Goal: Task Accomplishment & Management: Manage account settings

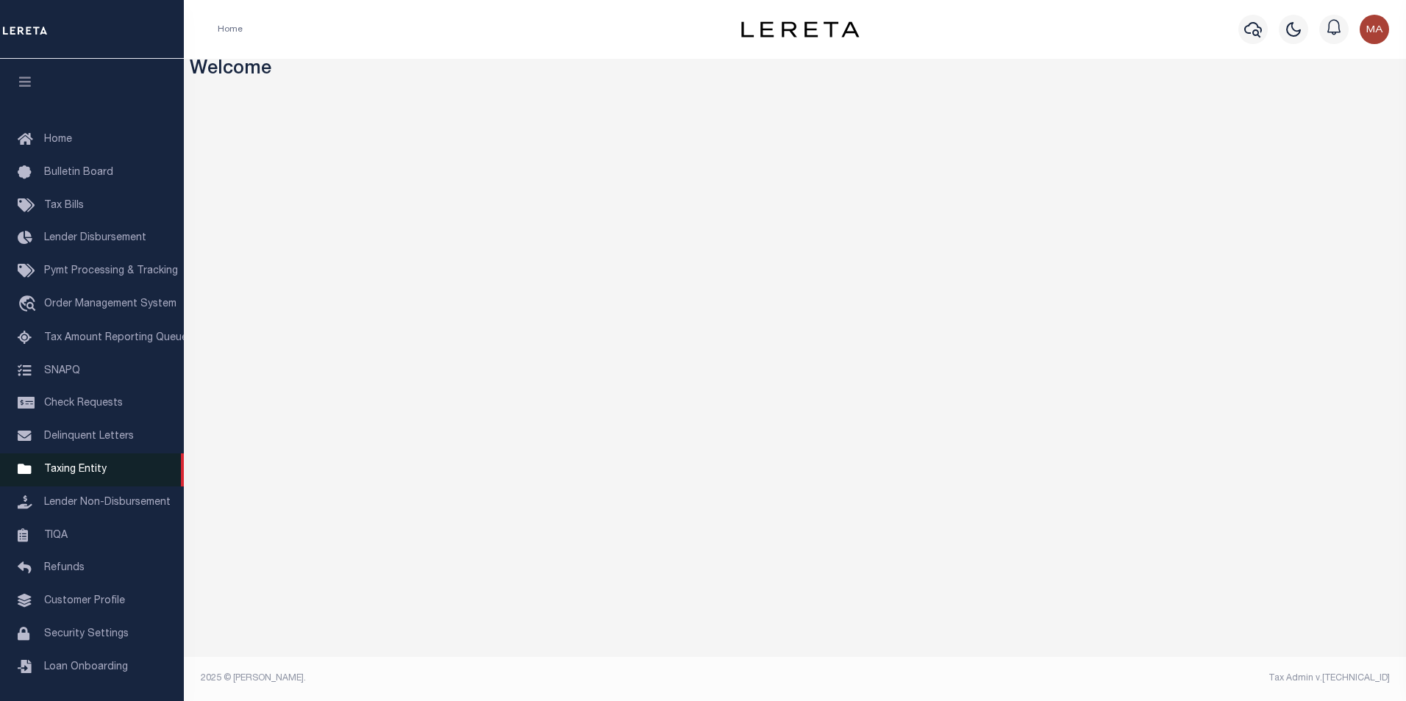
click at [73, 472] on span "Taxing Entity" at bounding box center [75, 470] width 62 height 10
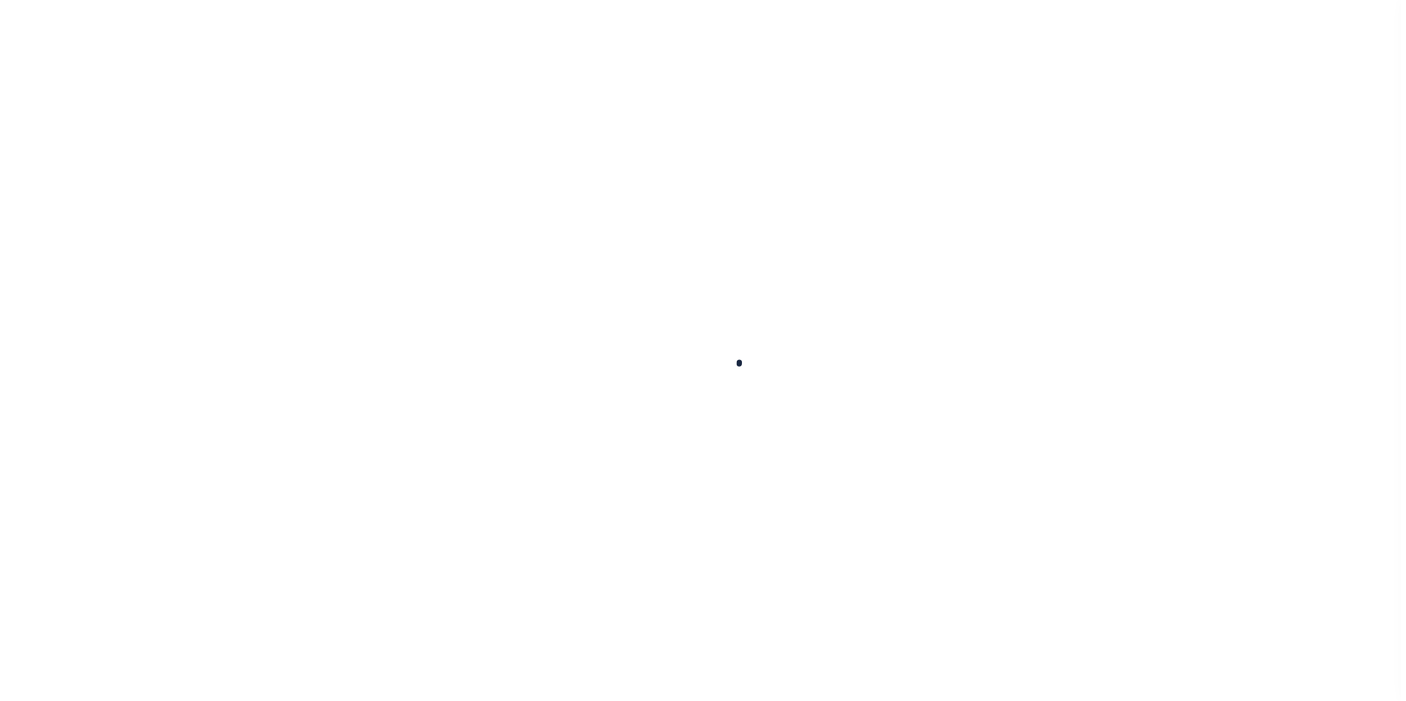
scroll to position [15, 0]
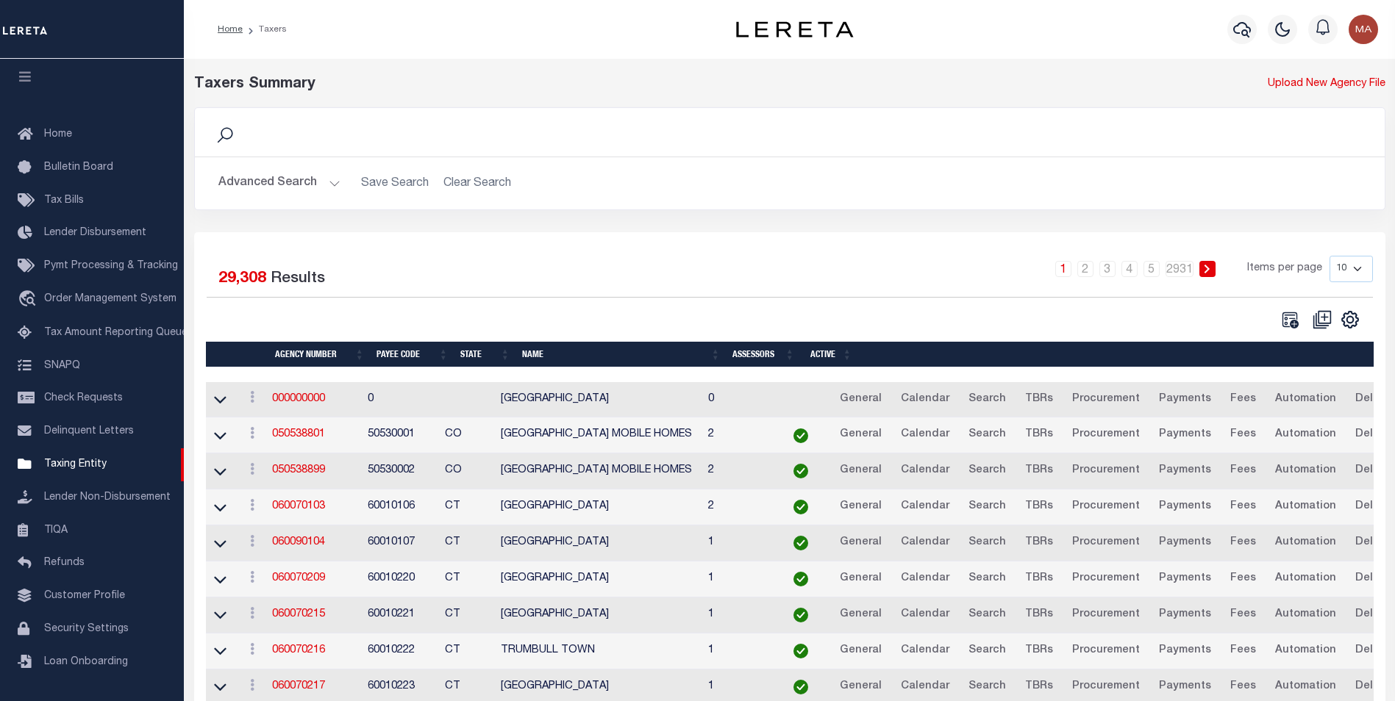
drag, startPoint x: 328, startPoint y: 185, endPoint x: 348, endPoint y: 200, distance: 24.7
click at [328, 185] on button "Advanced Search" at bounding box center [279, 183] width 122 height 29
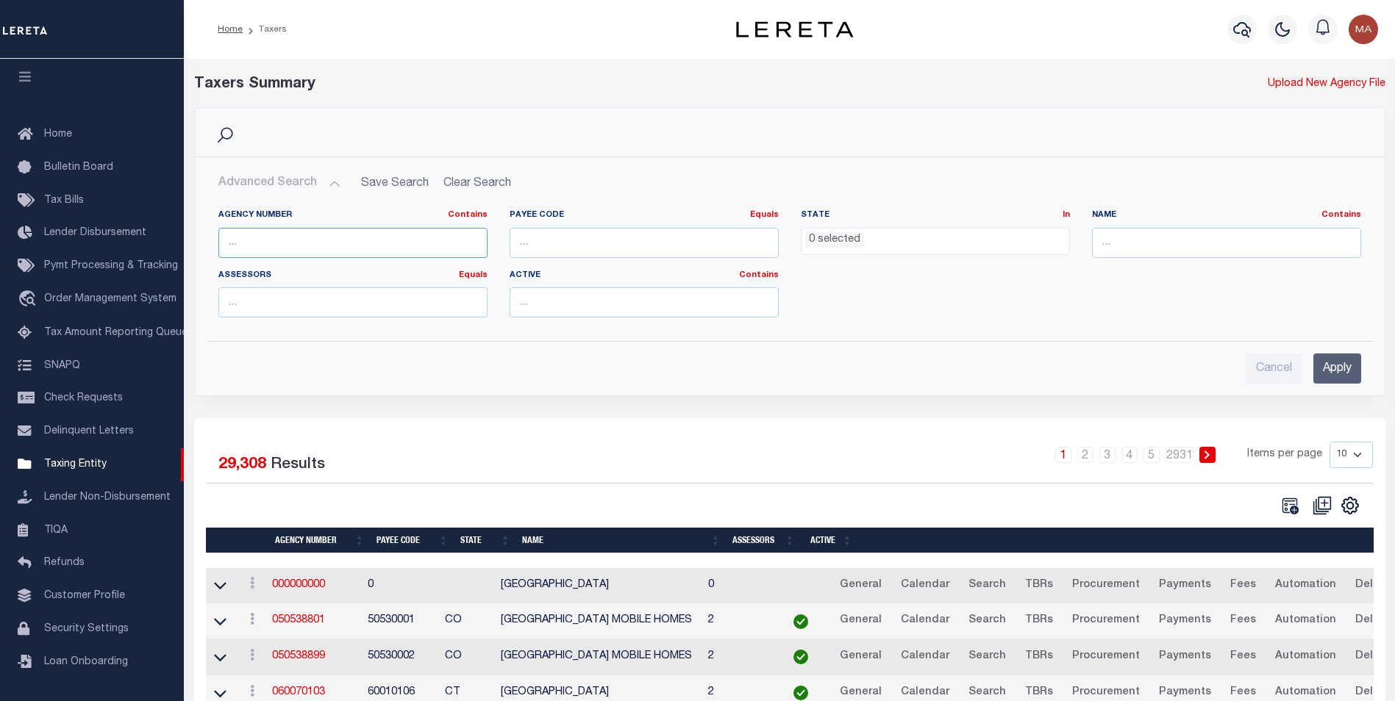
click at [282, 236] on input "text" at bounding box center [352, 243] width 269 height 30
paste input "340250000"
type input "340250000"
click at [1334, 362] on input "Apply" at bounding box center [1337, 369] width 48 height 30
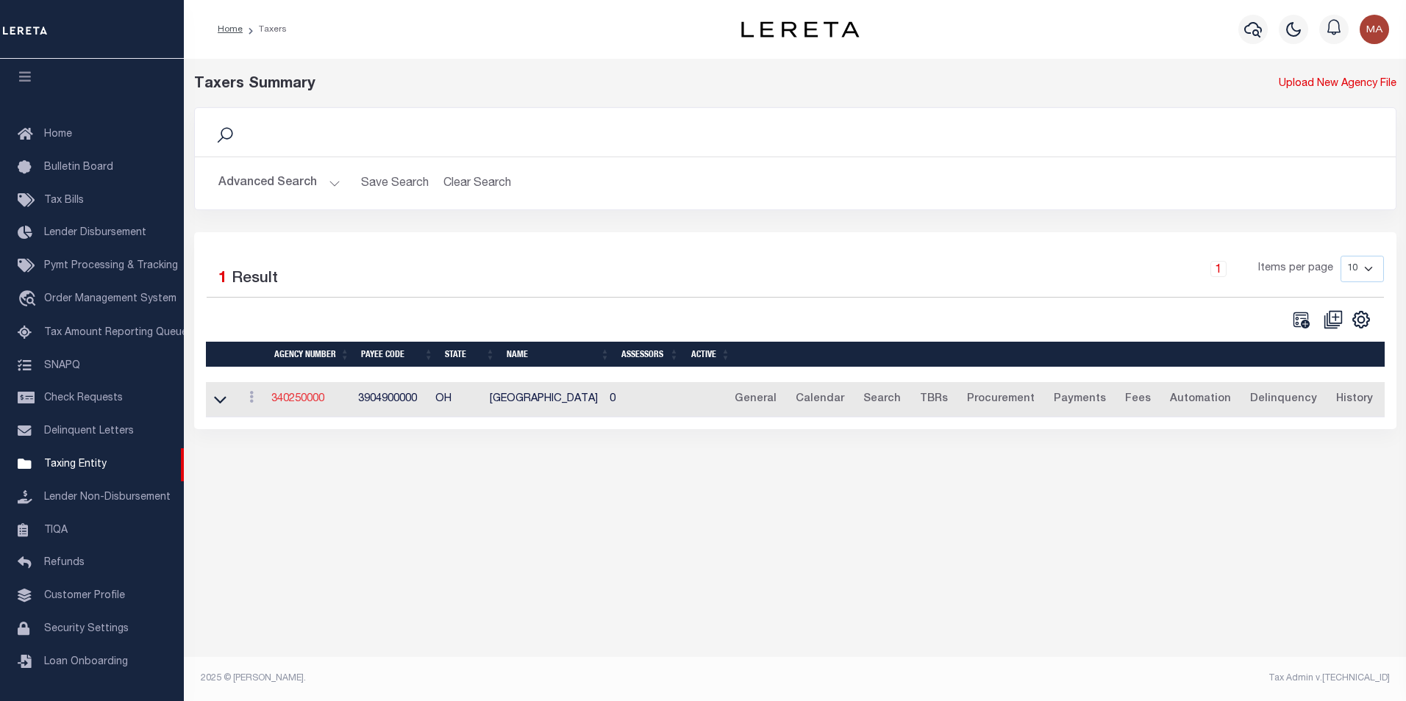
drag, startPoint x: 304, startPoint y: 400, endPoint x: 312, endPoint y: 405, distance: 10.2
click at [304, 400] on link "340250000" at bounding box center [297, 399] width 53 height 10
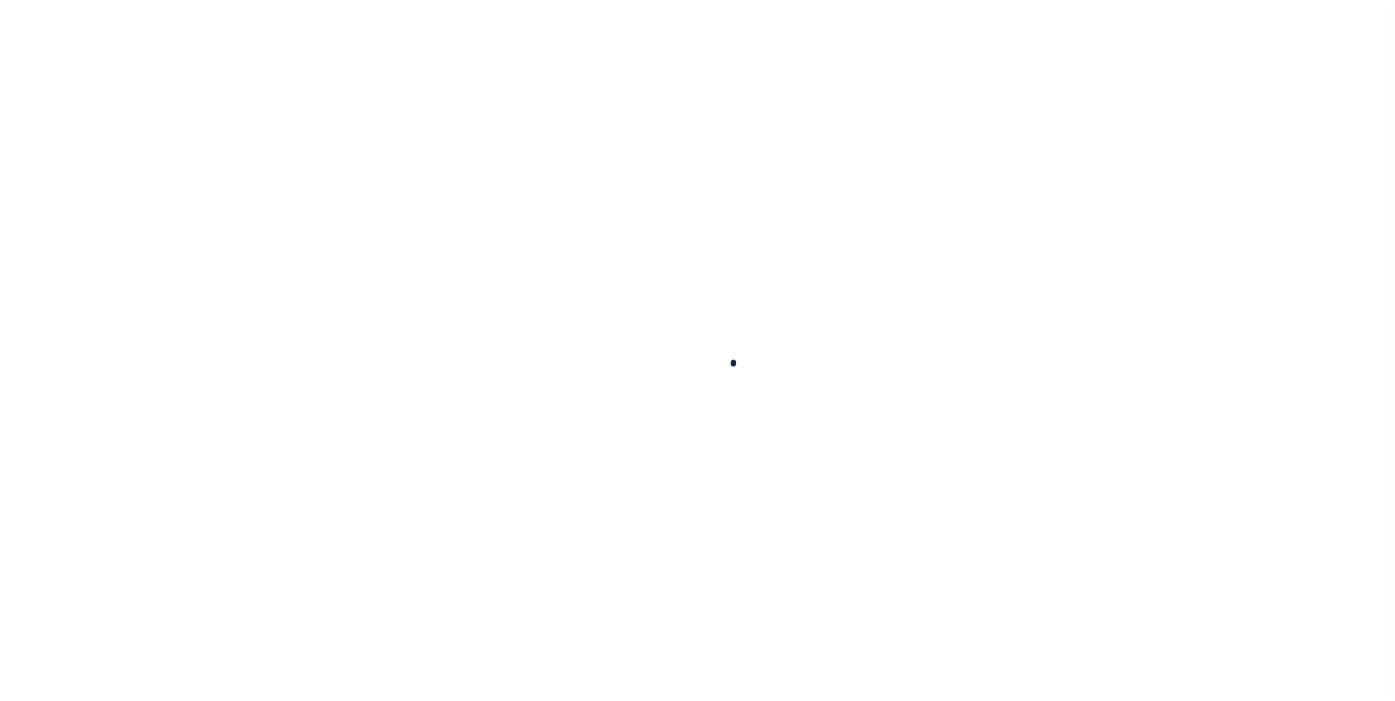
select select
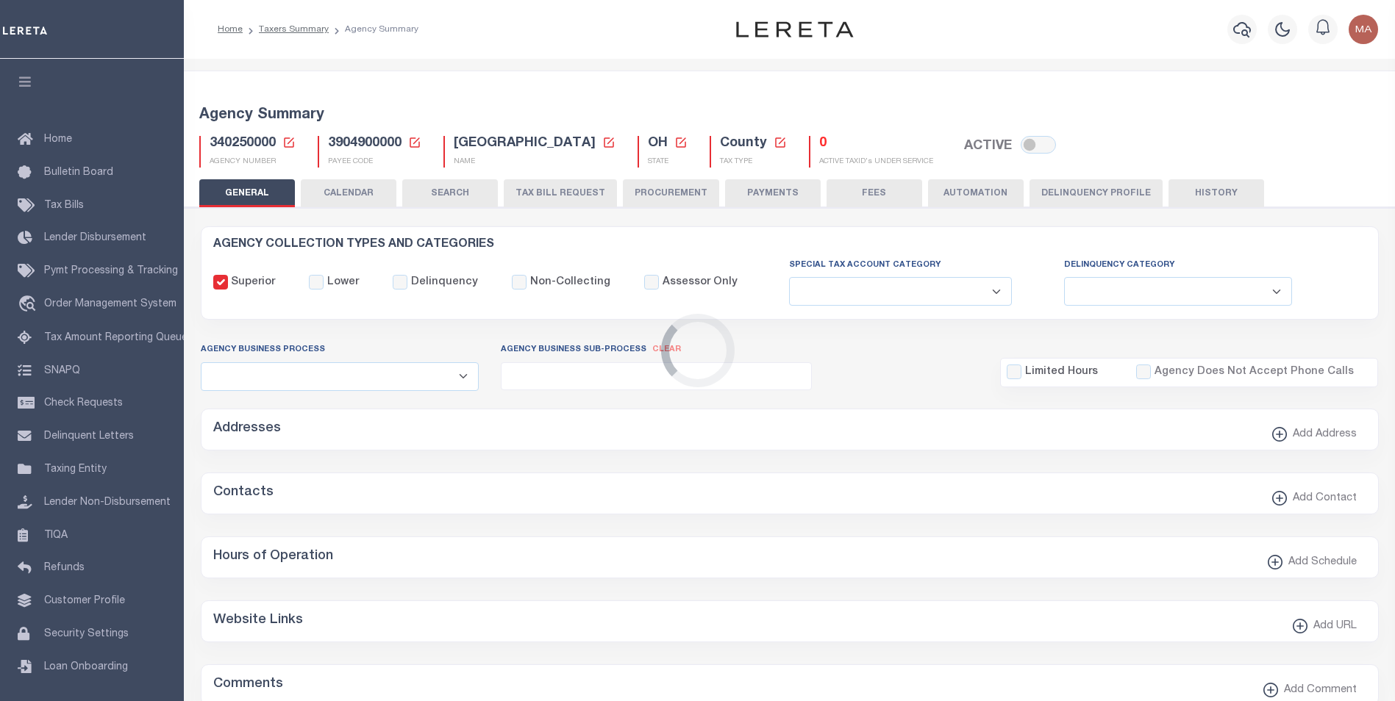
checkbox input "false"
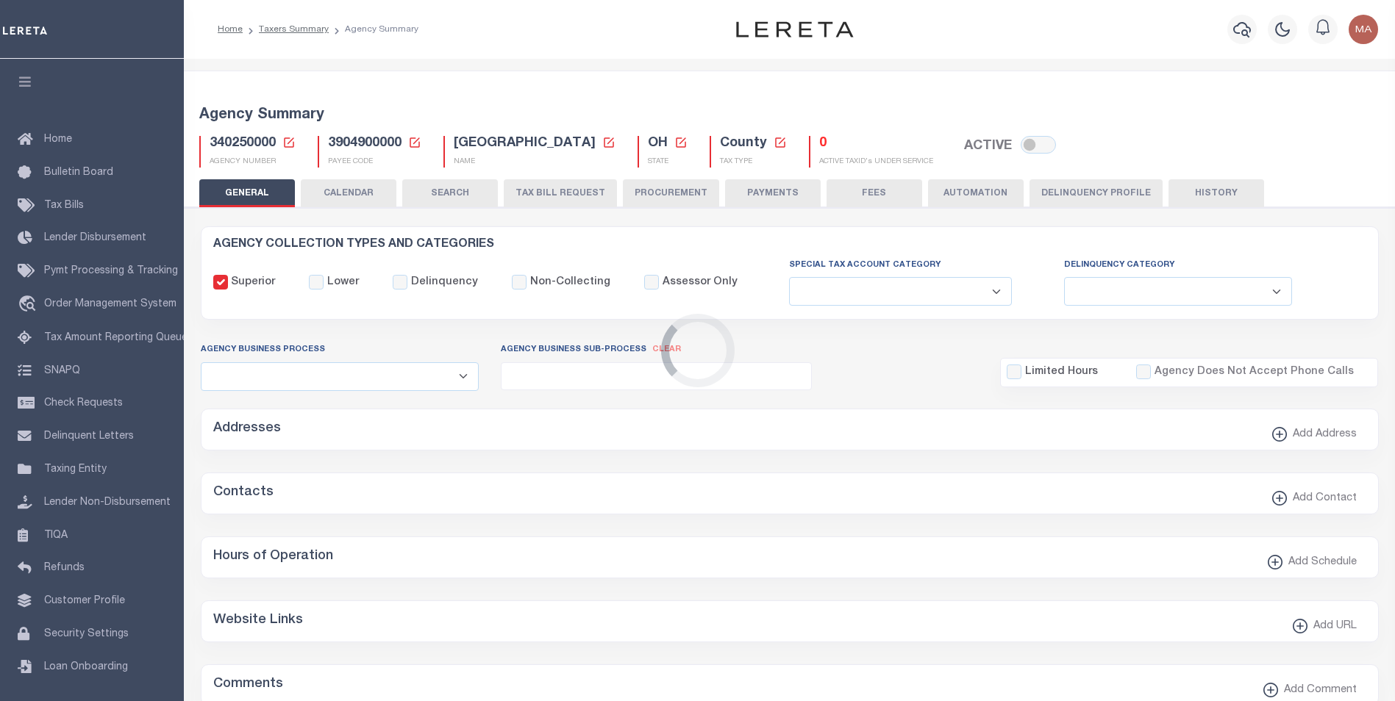
checkbox input "false"
type input "3904900000"
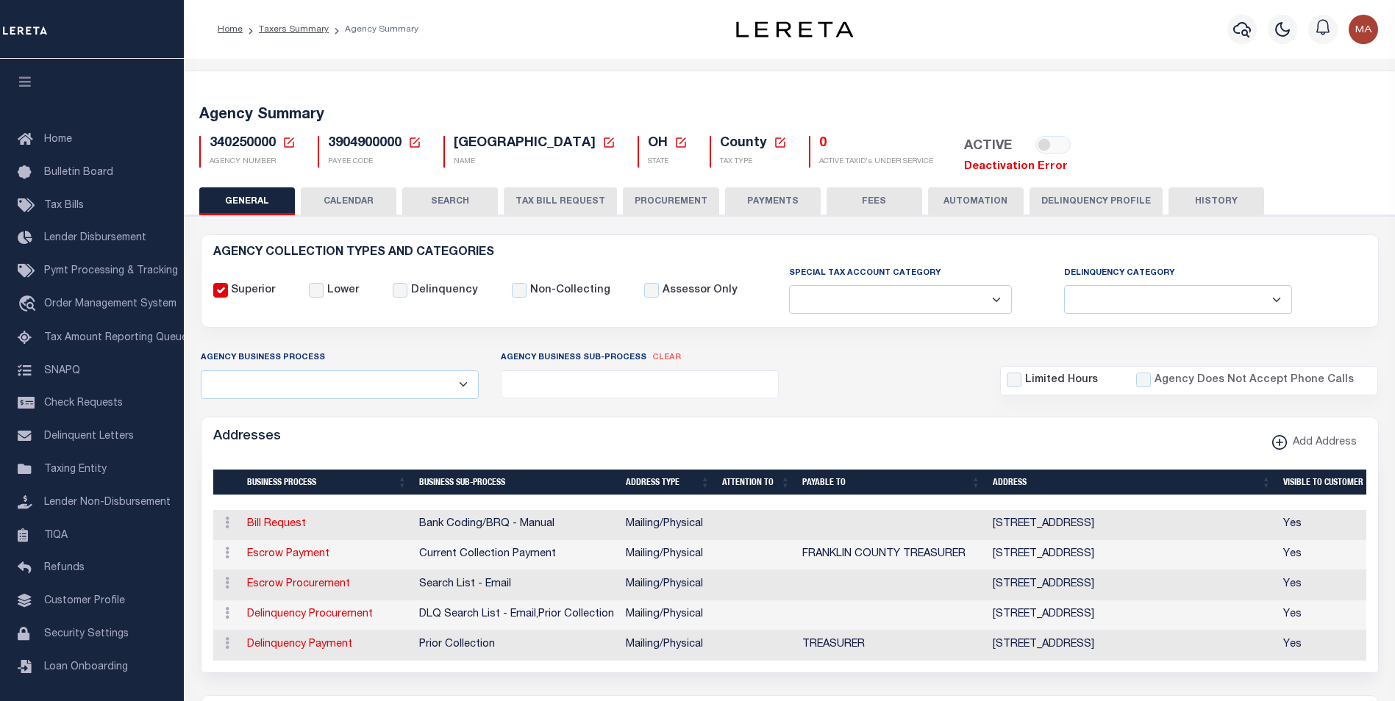
click at [991, 165] on link "Deactivation Error" at bounding box center [1016, 166] width 104 height 11
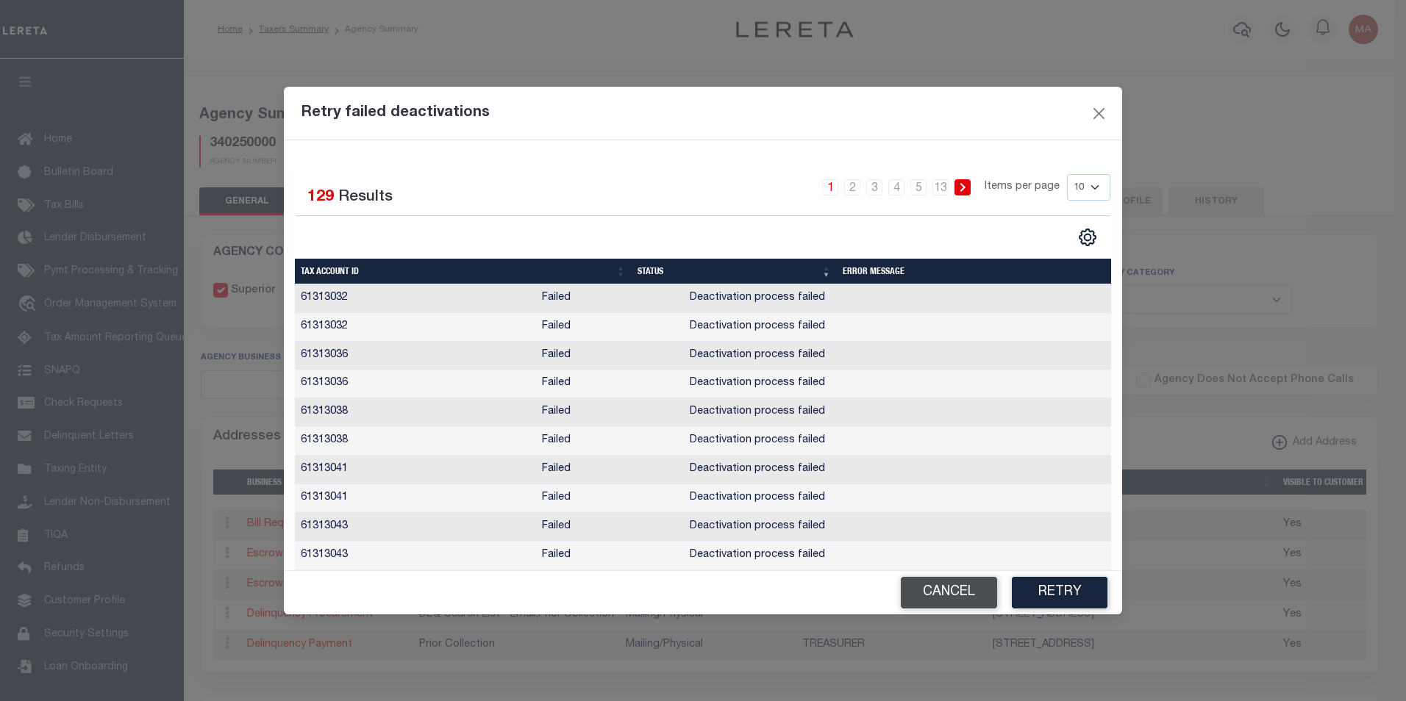
click at [951, 595] on button "Cancel" at bounding box center [949, 593] width 96 height 32
